Goal: Obtain resource: Obtain resource

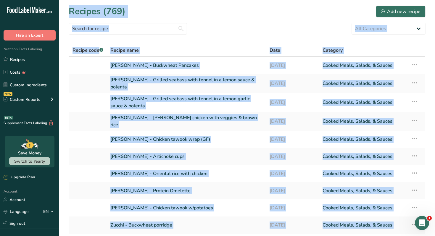
click at [279, 16] on div "Recipes (769) Add new recipe" at bounding box center [247, 11] width 357 height 13
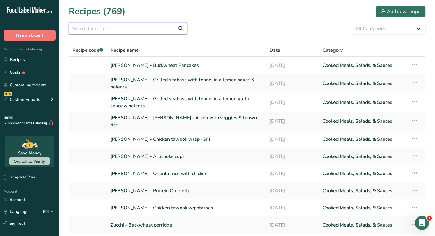
click at [94, 27] on input "text" at bounding box center [128, 29] width 118 height 12
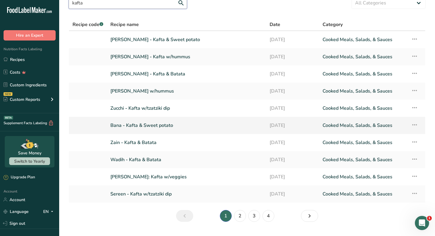
scroll to position [26, 0]
type input "kafta"
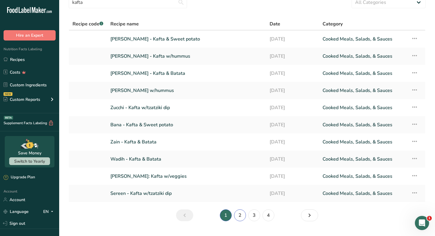
click at [237, 216] on link "2" at bounding box center [240, 215] width 12 height 12
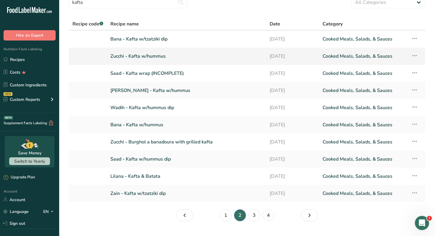
click at [152, 54] on link "Zucchi - Kafta w/hummus" at bounding box center [186, 56] width 152 height 12
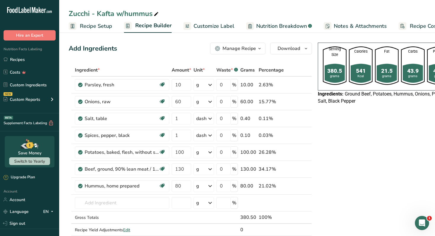
click at [251, 50] on div "Manage Recipe" at bounding box center [238, 48] width 33 height 7
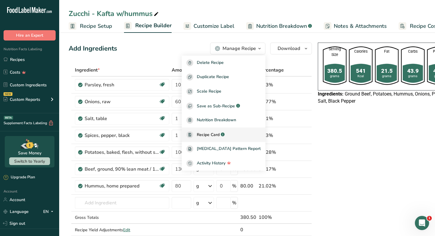
click at [219, 136] on span "Recipe Card" at bounding box center [208, 135] width 23 height 6
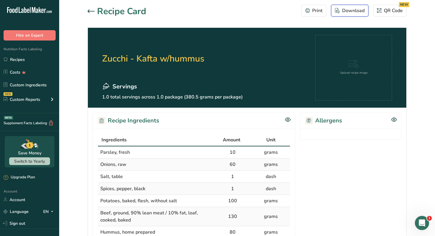
click at [358, 9] on div "Download" at bounding box center [350, 10] width 30 height 7
click at [188, 23] on section "Recipe Card Print Download QR Code NEW Zucchi - Kafta w/hummus Servings 1.0 tot…" at bounding box center [247, 215] width 376 height 431
click at [35, 61] on link "Recipes" at bounding box center [29, 59] width 59 height 11
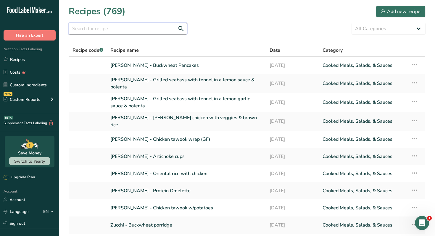
click at [145, 31] on input "text" at bounding box center [128, 29] width 118 height 12
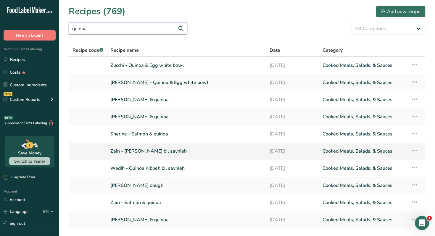
type input "quinoa"
click at [176, 153] on link "Zain - [PERSON_NAME] bil saynieh" at bounding box center [186, 151] width 152 height 12
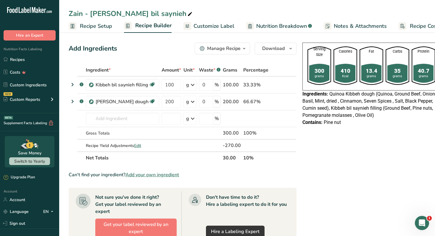
click at [243, 48] on icon "button" at bounding box center [244, 48] width 5 height 7
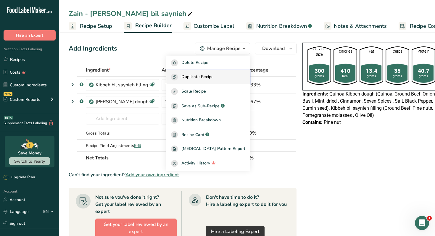
click at [214, 77] on span "Duplicate Recipe" at bounding box center [197, 77] width 32 height 7
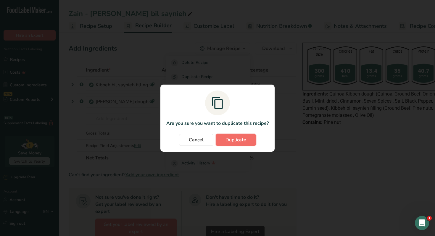
click at [238, 142] on span "Duplicate" at bounding box center [235, 139] width 21 height 7
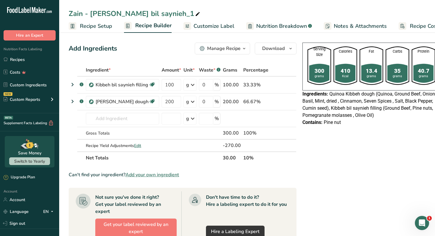
click at [195, 14] on icon at bounding box center [197, 14] width 5 height 8
click at [72, 12] on input "Zain - [PERSON_NAME] bil saynieh" at bounding box center [247, 13] width 357 height 11
type input "[PERSON_NAME] - [PERSON_NAME] bil saynieh"
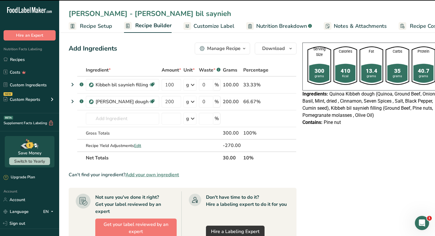
click at [219, 24] on span "Customize Label" at bounding box center [213, 26] width 41 height 8
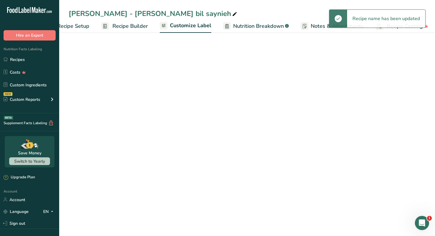
scroll to position [0, 26]
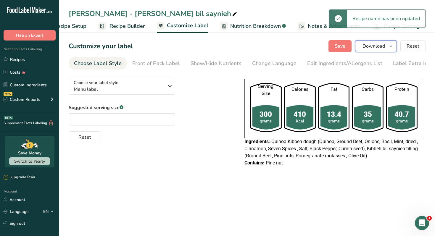
click at [382, 50] on button "Download" at bounding box center [376, 46] width 42 height 12
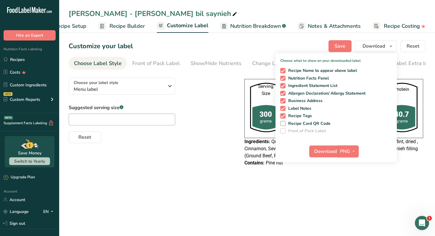
click at [351, 150] on span "button" at bounding box center [353, 151] width 7 height 7
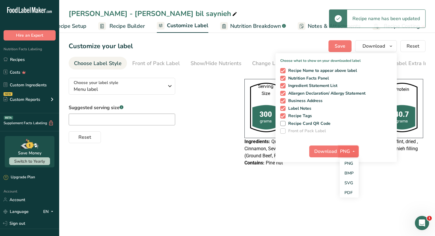
click at [353, 151] on icon "button" at bounding box center [353, 151] width 5 height 7
click at [350, 196] on link "PDF" at bounding box center [349, 193] width 19 height 10
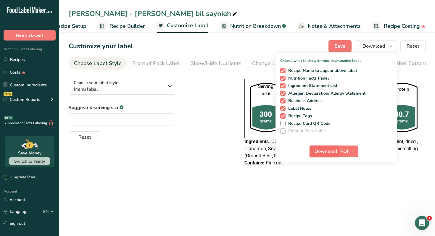
click at [326, 151] on span "Download" at bounding box center [325, 151] width 22 height 7
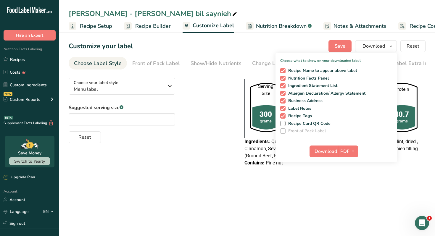
scroll to position [0, 26]
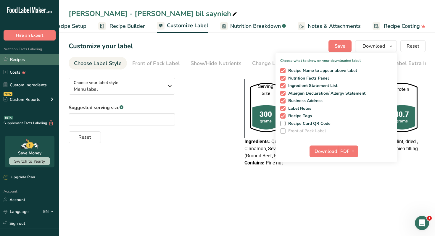
click at [26, 62] on link "Recipes" at bounding box center [29, 59] width 59 height 11
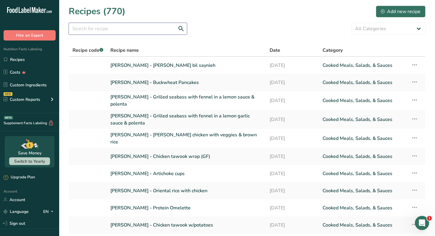
click at [145, 28] on input "text" at bounding box center [128, 29] width 118 height 12
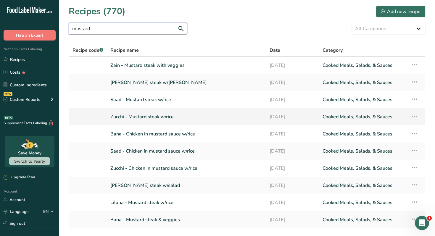
type input "mustard"
click at [162, 119] on link "Zucchi - Mustard steak w/rice" at bounding box center [186, 117] width 152 height 12
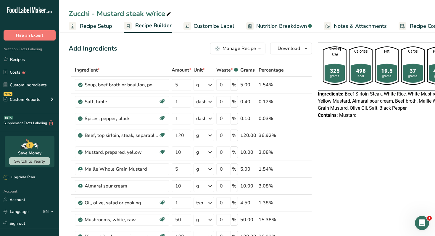
click at [257, 51] on icon "button" at bounding box center [259, 48] width 5 height 7
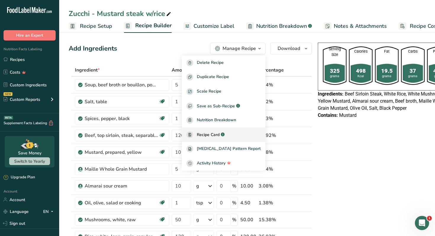
click at [215, 133] on span "Recipe Card" at bounding box center [208, 135] width 23 height 6
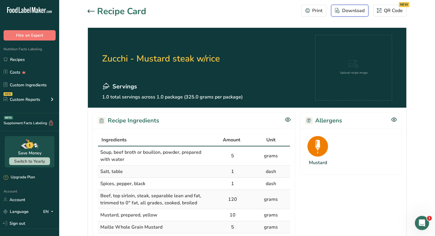
click at [352, 14] on div "Download" at bounding box center [350, 10] width 30 height 7
click at [89, 11] on icon at bounding box center [91, 10] width 7 height 3
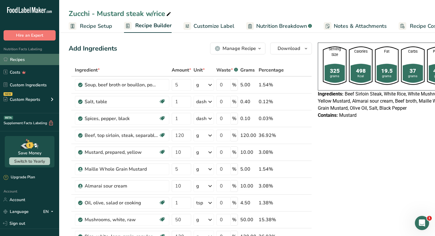
click at [45, 61] on link "Recipes" at bounding box center [29, 59] width 59 height 11
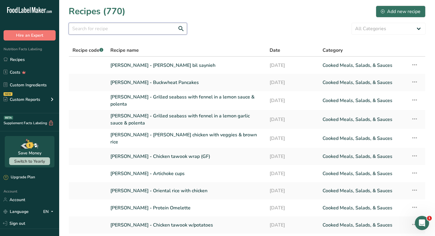
click at [101, 32] on input "text" at bounding box center [128, 29] width 118 height 12
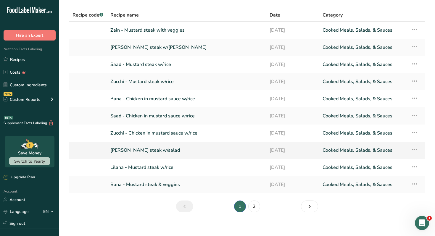
scroll to position [40, 0]
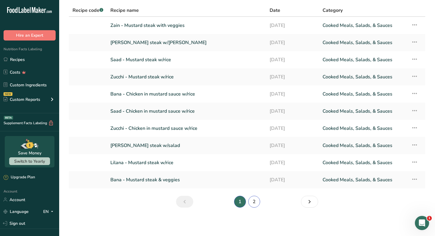
click at [257, 206] on link "2" at bounding box center [254, 202] width 12 height 12
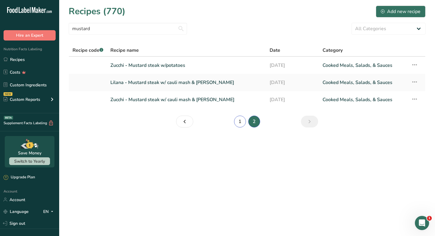
click at [243, 121] on link "1" at bounding box center [240, 122] width 12 height 12
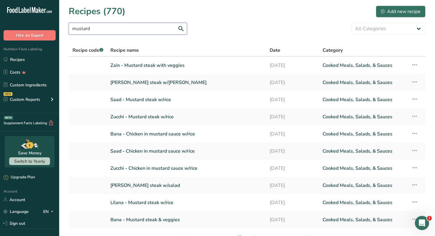
click at [133, 30] on input "mustard" at bounding box center [128, 29] width 118 height 12
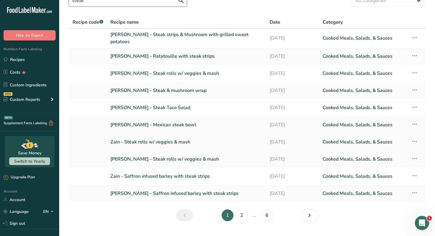
scroll to position [29, 0]
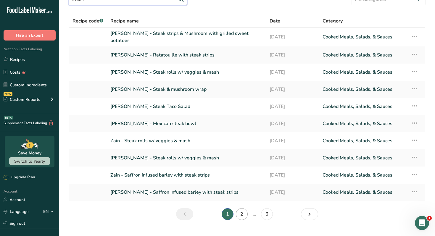
type input "steak"
click at [241, 213] on link "2" at bounding box center [242, 214] width 12 height 12
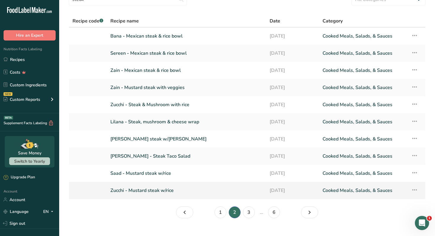
click at [160, 191] on link "Zucchi - Mustard steak w/rice" at bounding box center [186, 190] width 152 height 12
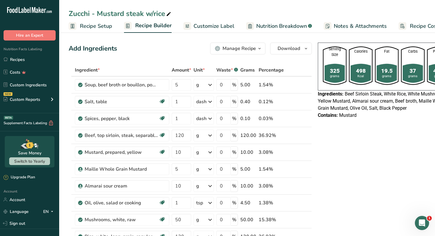
click at [251, 48] on div "Manage Recipe" at bounding box center [238, 48] width 33 height 7
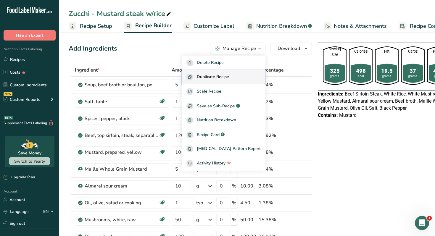
click at [243, 75] on div "Duplicate Recipe" at bounding box center [223, 77] width 74 height 7
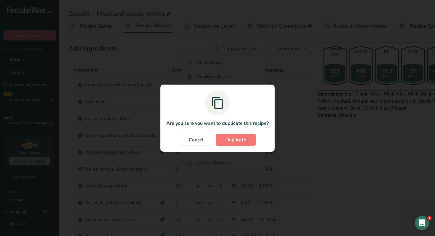
click at [251, 146] on section "Are you sure you want to duplicate this recipe? Cancel Duplicate" at bounding box center [217, 118] width 114 height 67
click at [237, 140] on span "Duplicate" at bounding box center [235, 139] width 21 height 7
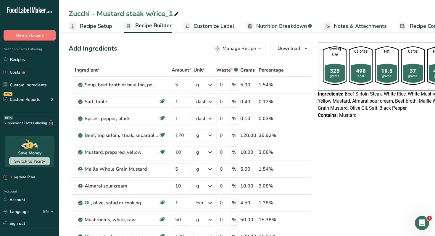
click at [177, 15] on icon at bounding box center [176, 14] width 5 height 8
click at [74, 12] on input "Zucchi - Mustard steak w/buckwheat" at bounding box center [247, 13] width 357 height 11
type input "Nour Awad - Mustard steak w/buckwheat"
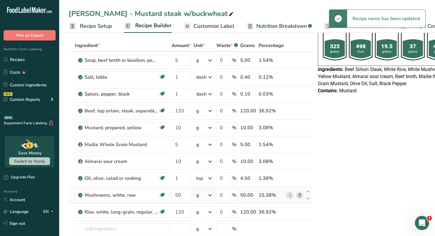
scroll to position [24, 0]
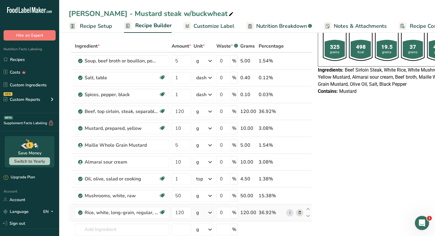
click at [298, 214] on icon at bounding box center [300, 213] width 4 height 6
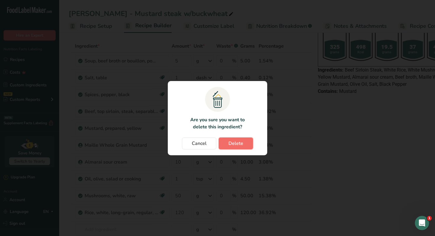
click at [244, 144] on button "Delete" at bounding box center [236, 144] width 34 height 12
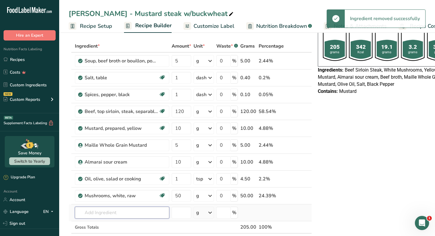
click at [124, 217] on input "text" at bounding box center [122, 213] width 94 height 12
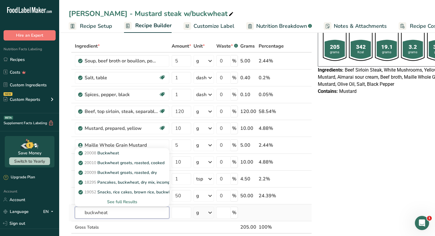
type input "buckwheat"
click at [131, 203] on div "See full Results" at bounding box center [122, 202] width 85 height 6
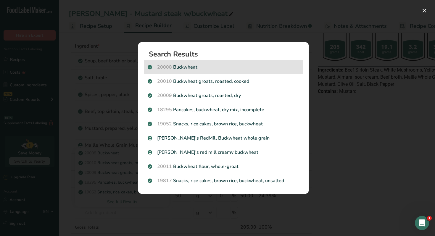
click at [201, 65] on p "20008 Buckwheat" at bounding box center [223, 67] width 151 height 7
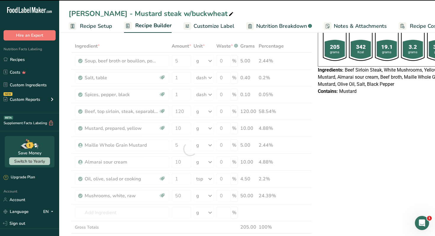
type input "0"
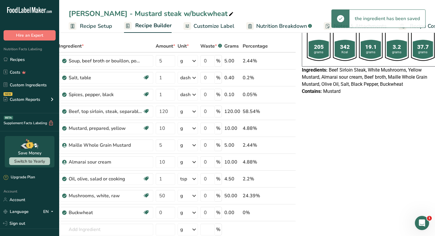
scroll to position [0, 22]
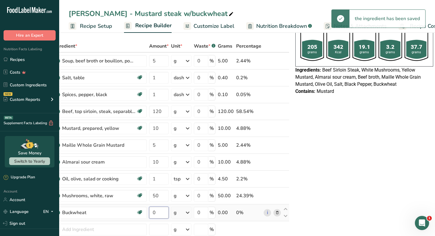
click at [159, 213] on input "0" at bounding box center [159, 213] width 20 height 12
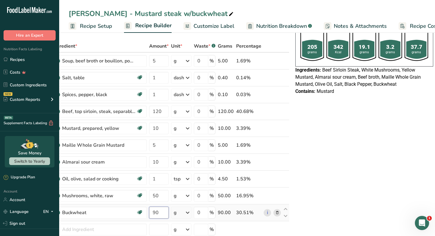
type input "90"
click at [275, 210] on icon at bounding box center [277, 213] width 4 height 6
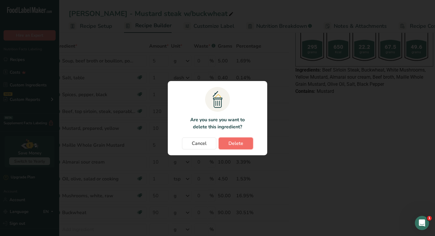
click at [242, 143] on span "Delete" at bounding box center [235, 143] width 15 height 7
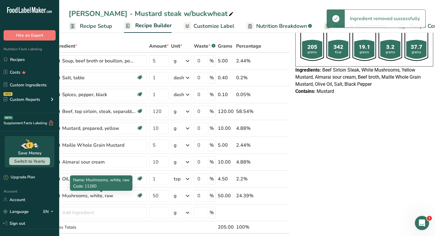
scroll to position [0, 0]
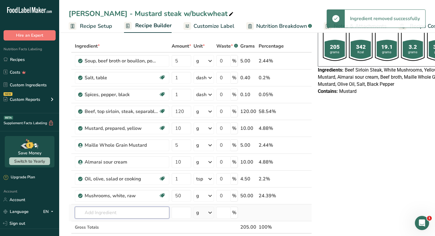
click at [124, 210] on input "text" at bounding box center [122, 213] width 94 height 12
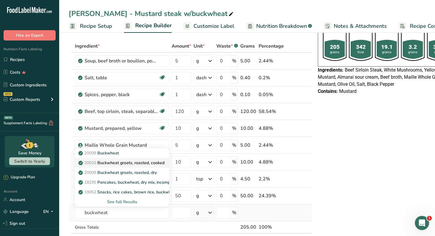
click at [136, 162] on p "20010 Buckwheat groats, roasted, cooked" at bounding box center [122, 163] width 85 height 6
type input "Buckwheat groats, roasted, cooked"
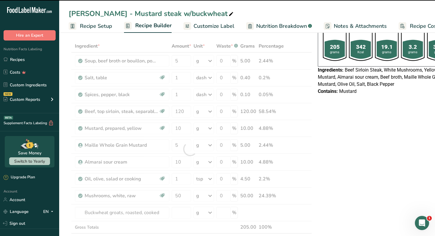
type input "0"
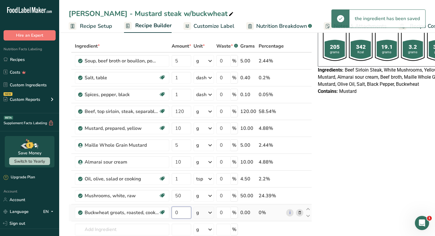
click at [182, 214] on input "0" at bounding box center [182, 213] width 20 height 12
type input "90"
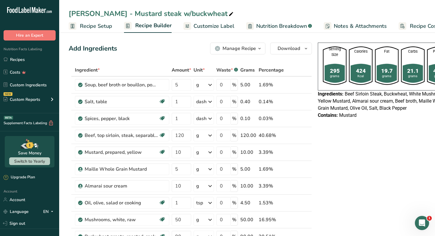
click at [251, 43] on button "Manage Recipe" at bounding box center [237, 49] width 55 height 12
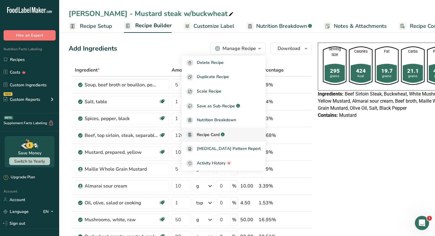
click at [219, 135] on span "Recipe Card" at bounding box center [208, 135] width 23 height 6
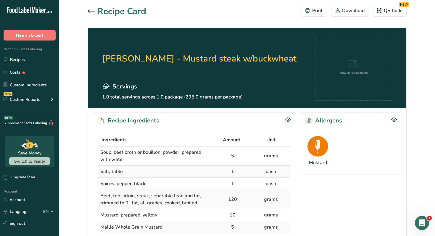
click at [92, 13] on div at bounding box center [92, 11] width 9 height 7
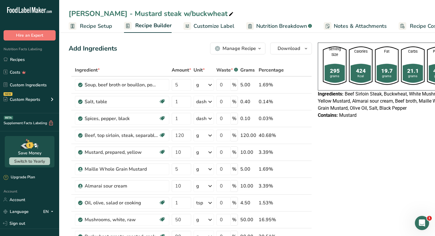
click at [207, 24] on span "Customize Label" at bounding box center [213, 26] width 41 height 8
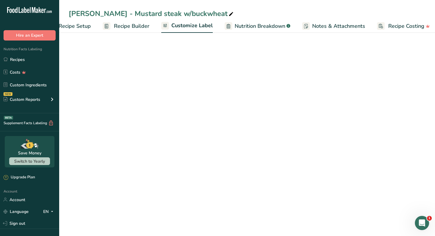
scroll to position [0, 26]
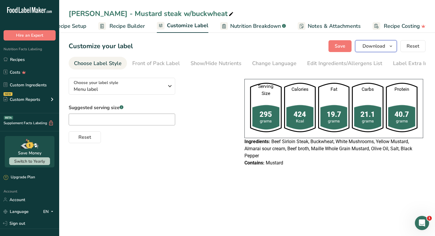
click at [378, 47] on span "Download" at bounding box center [373, 46] width 22 height 7
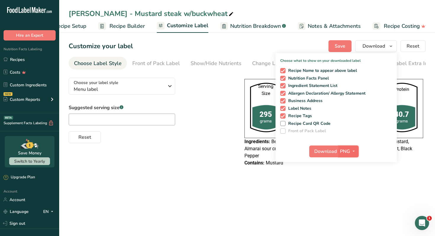
click at [350, 151] on span "button" at bounding box center [353, 151] width 7 height 7
click at [353, 193] on link "PDF" at bounding box center [349, 193] width 19 height 10
click at [325, 151] on span "Download" at bounding box center [325, 151] width 22 height 7
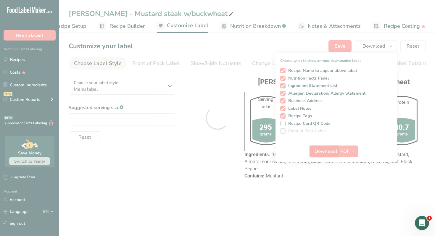
scroll to position [0, 0]
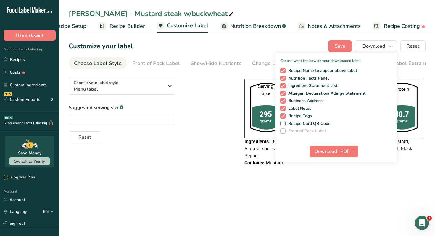
click at [15, 60] on link "Recipes" at bounding box center [29, 59] width 59 height 11
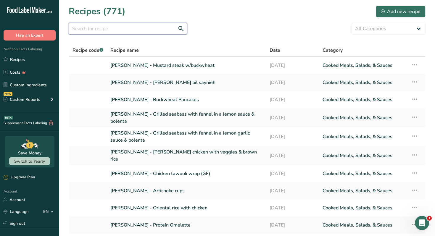
click at [134, 31] on input "text" at bounding box center [128, 29] width 118 height 12
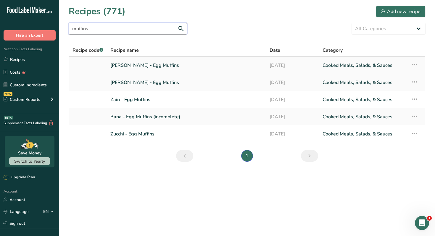
type input "muffins"
click at [138, 65] on link "Nour Awad - Egg Muffins" at bounding box center [186, 65] width 152 height 12
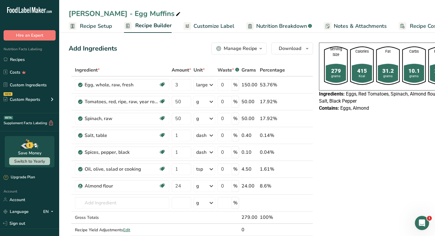
click at [253, 50] on div "Manage Recipe" at bounding box center [240, 48] width 33 height 7
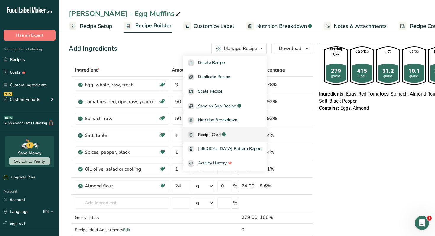
click at [217, 136] on span "Recipe Card" at bounding box center [209, 135] width 23 height 6
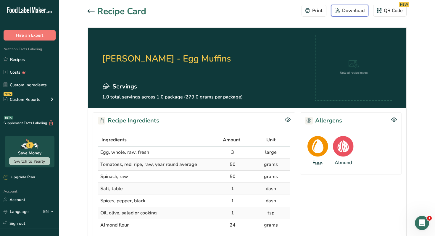
click at [350, 10] on div "Download" at bounding box center [350, 10] width 30 height 7
click at [354, 9] on div "Download" at bounding box center [350, 10] width 30 height 7
click at [88, 12] on icon at bounding box center [91, 11] width 7 height 4
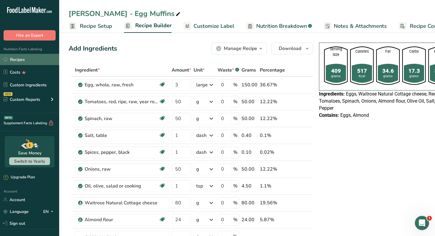
click at [38, 59] on link "Recipes" at bounding box center [29, 59] width 59 height 11
